Goal: Information Seeking & Learning: Learn about a topic

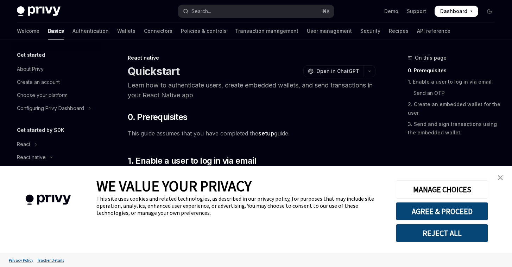
click at [501, 176] on img "close banner" at bounding box center [500, 177] width 5 height 5
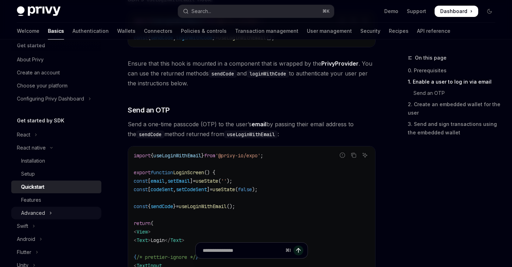
scroll to position [67, 0]
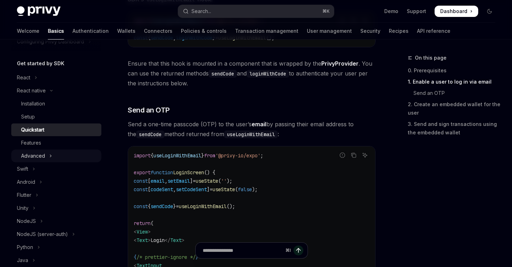
click at [52, 154] on button "Advanced" at bounding box center [56, 155] width 90 height 13
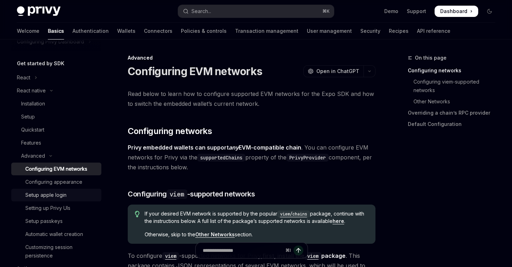
click at [70, 194] on div "Setup apple login" at bounding box center [61, 194] width 72 height 8
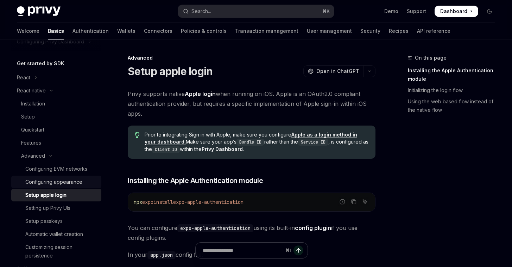
scroll to position [68, 0]
click at [65, 185] on link "Configuring appearance" at bounding box center [56, 180] width 90 height 13
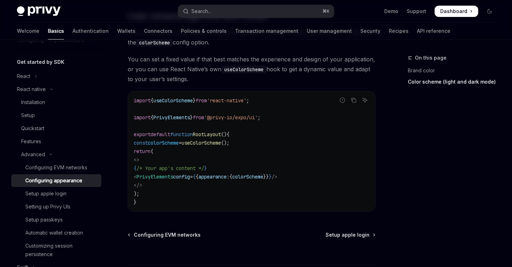
scroll to position [308, 0]
click at [59, 194] on div "Setup apple login" at bounding box center [45, 193] width 41 height 8
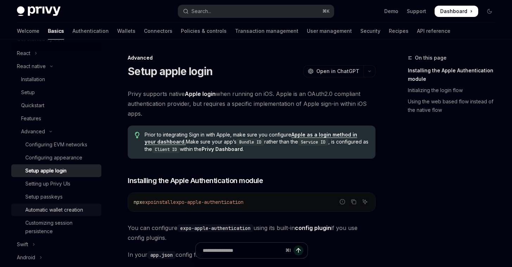
scroll to position [91, 0]
click at [68, 145] on div "Configuring EVM networks" at bounding box center [56, 144] width 62 height 8
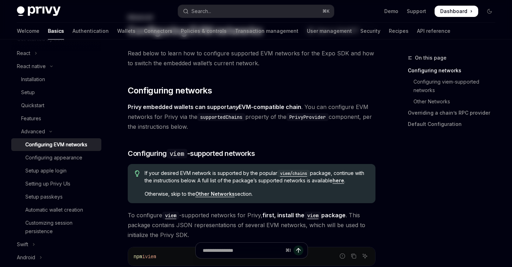
scroll to position [174, 0]
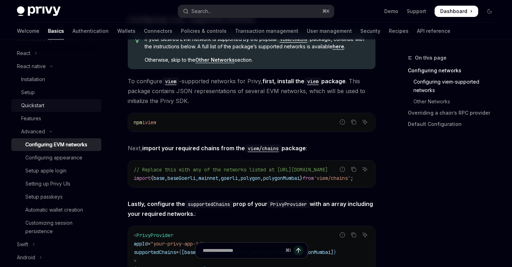
click at [36, 107] on div "Quickstart" at bounding box center [32, 105] width 23 height 8
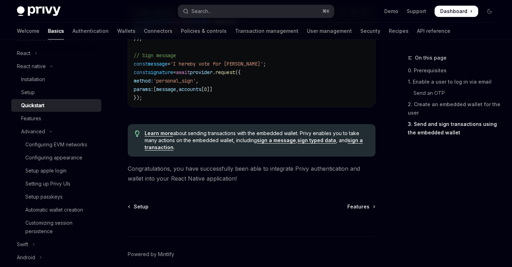
scroll to position [1110, 0]
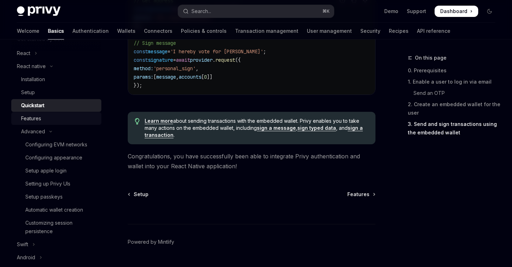
click at [38, 120] on div "Features" at bounding box center [31, 118] width 20 height 8
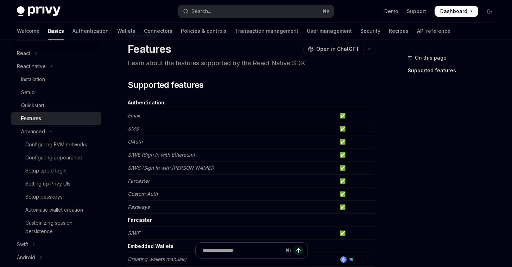
scroll to position [22, 0]
click at [129, 142] on em "OAuth" at bounding box center [135, 142] width 15 height 6
click at [134, 143] on em "OAuth" at bounding box center [135, 142] width 15 height 6
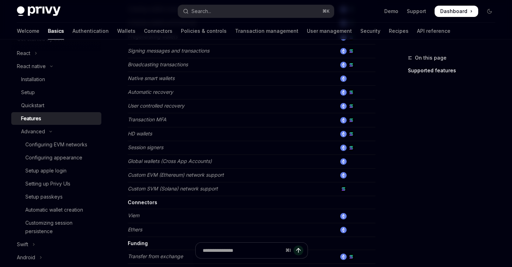
scroll to position [304, 0]
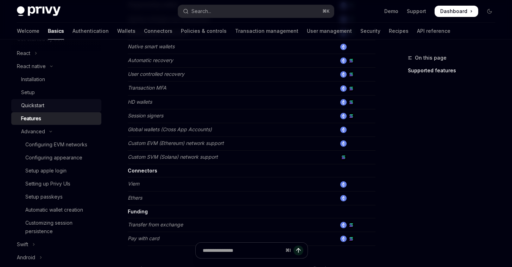
click at [40, 102] on div "Quickstart" at bounding box center [32, 105] width 23 height 8
type textarea "*"
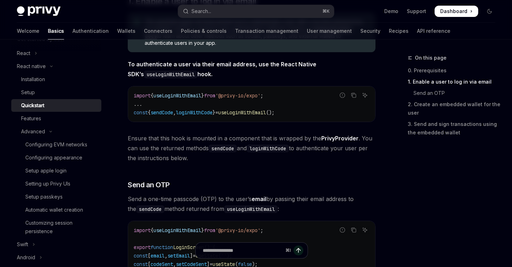
scroll to position [161, 0]
